Goal: Find specific page/section: Find specific page/section

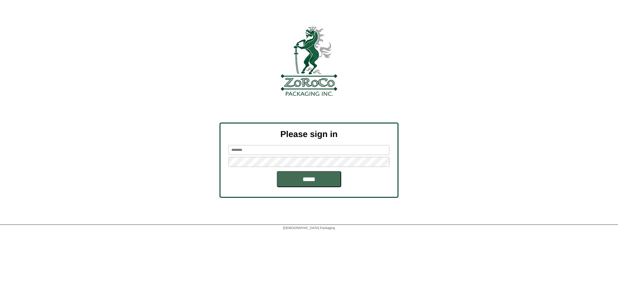
type input "*******"
click at [306, 179] on input "*****" at bounding box center [309, 179] width 64 height 16
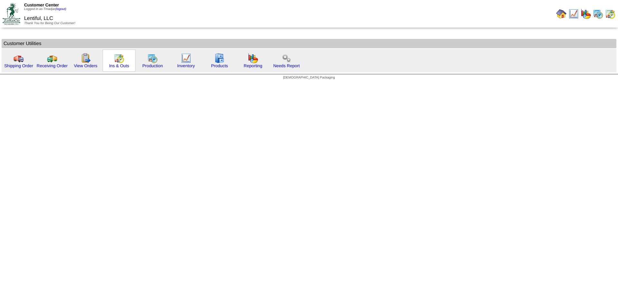
click at [118, 61] on img at bounding box center [119, 58] width 10 height 10
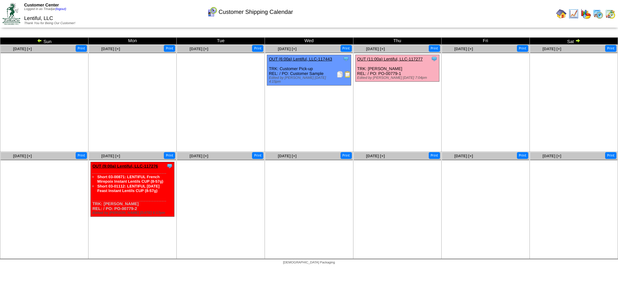
click at [347, 75] on img at bounding box center [348, 74] width 6 height 6
